Goal: Task Accomplishment & Management: Manage account settings

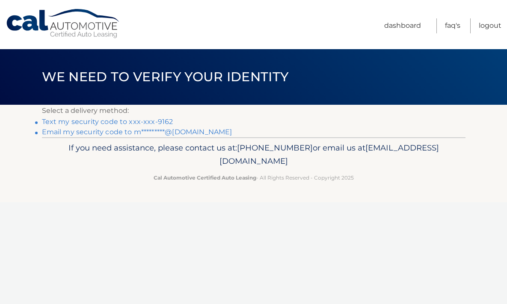
click at [88, 133] on link "Email my security code to m*********@[DOMAIN_NAME]" at bounding box center [137, 132] width 190 height 8
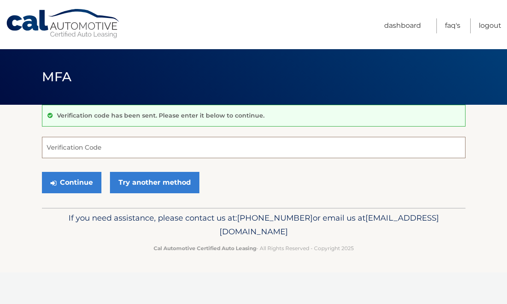
click at [51, 147] on input "Verification Code" at bounding box center [253, 147] width 423 height 21
paste input "607693"
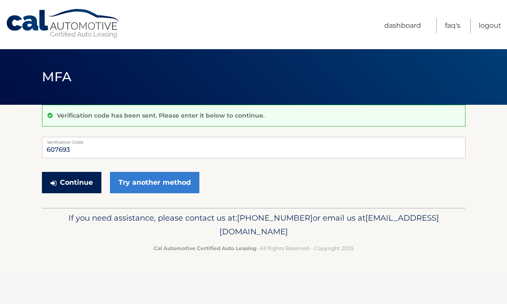
click at [70, 181] on button "Continue" at bounding box center [71, 182] width 59 height 21
drag, startPoint x: 81, startPoint y: 151, endPoint x: 40, endPoint y: 149, distance: 41.1
click at [40, 149] on section "Verification code has been sent. Please enter it below to continue. 607693 Veri…" at bounding box center [253, 156] width 507 height 103
type input "8"
type input "607693"
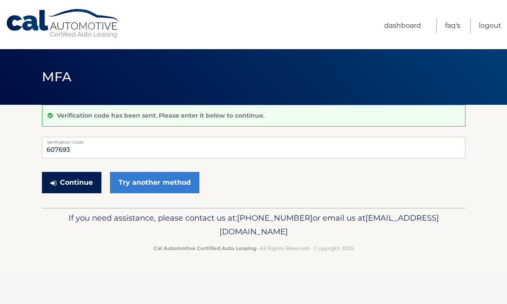
click at [72, 181] on button "Continue" at bounding box center [71, 182] width 59 height 21
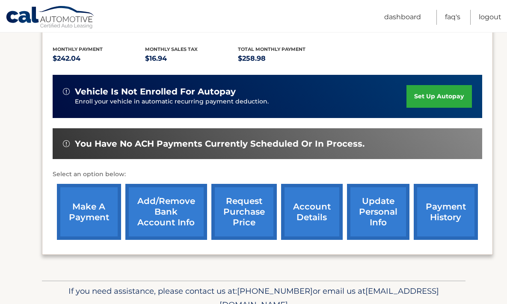
scroll to position [181, 0]
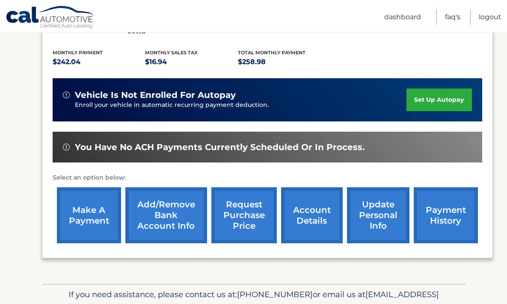
click at [440, 207] on link "payment history" at bounding box center [446, 215] width 64 height 56
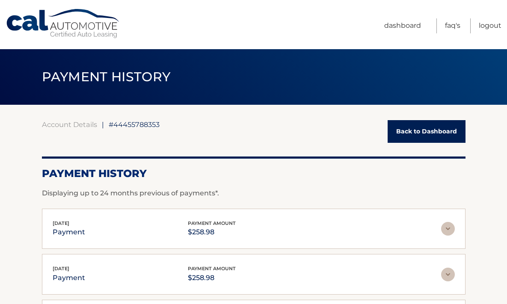
click at [402, 136] on link "Back to Dashboard" at bounding box center [427, 131] width 78 height 23
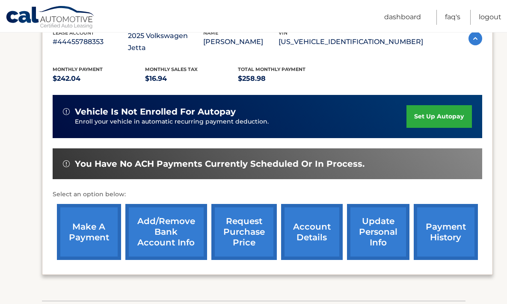
scroll to position [172, 0]
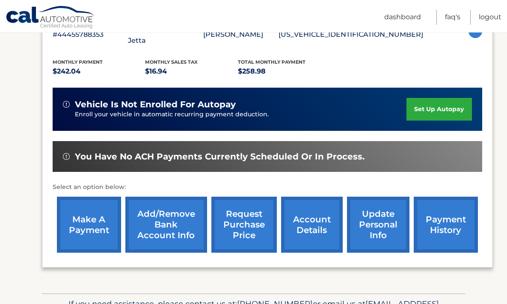
click at [427, 98] on link "set up autopay" at bounding box center [438, 109] width 65 height 23
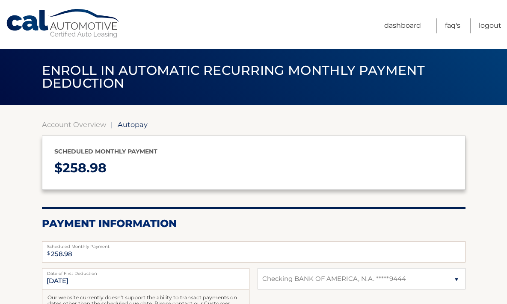
select select "M2E0NWNjYzQtMmYzMS00NzNkLTg0MWEtYTNmZDgzMDdjYTMw"
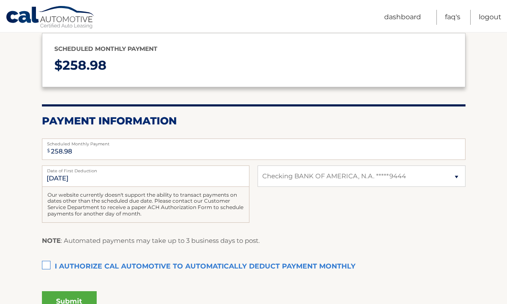
scroll to position [105, 0]
